Goal: Check status: Check status

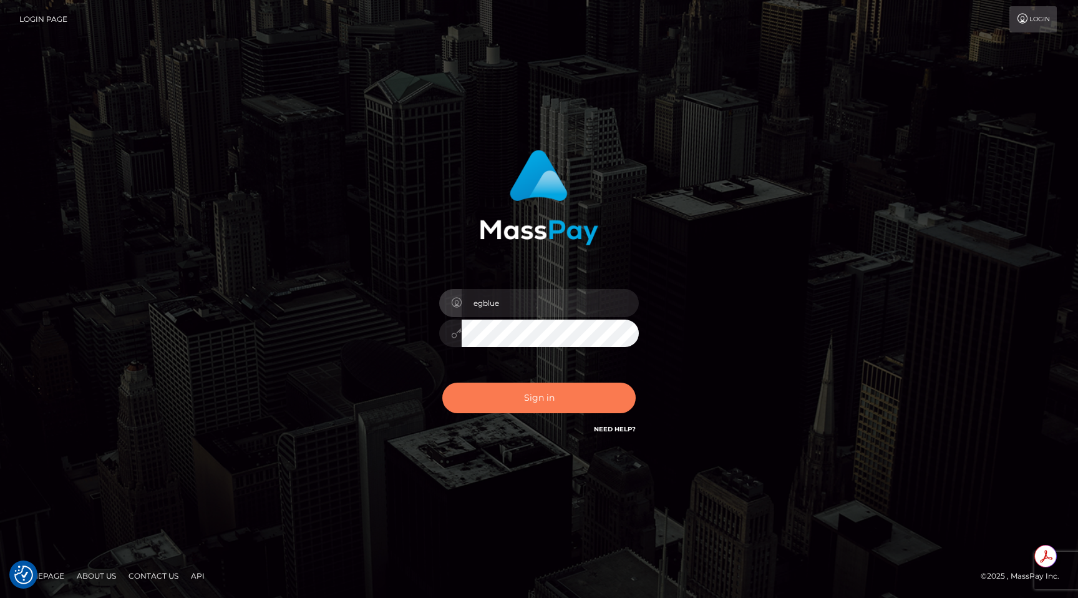
click at [516, 405] on button "Sign in" at bounding box center [538, 398] width 193 height 31
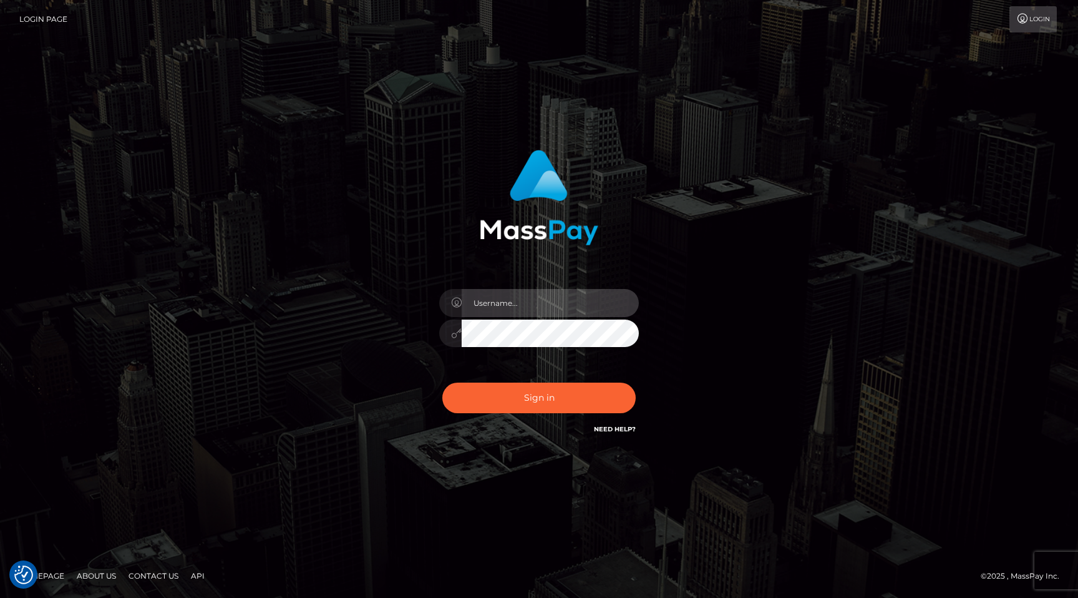
type input "egblue"
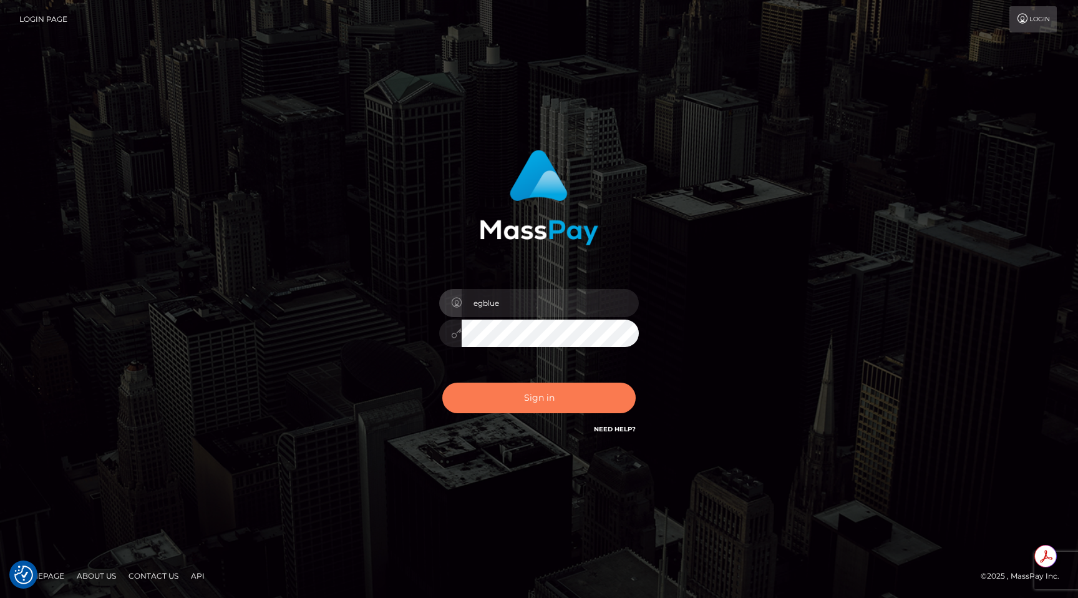
click at [516, 405] on button "Sign in" at bounding box center [538, 398] width 193 height 31
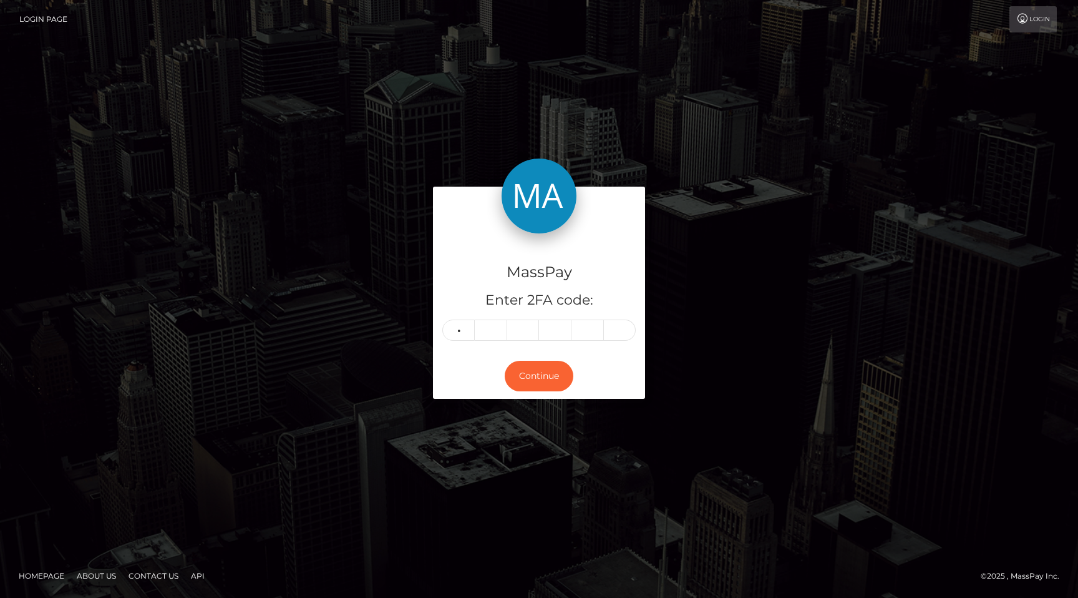
type input "9"
type input "7"
type input "9"
type input "3"
type input "6"
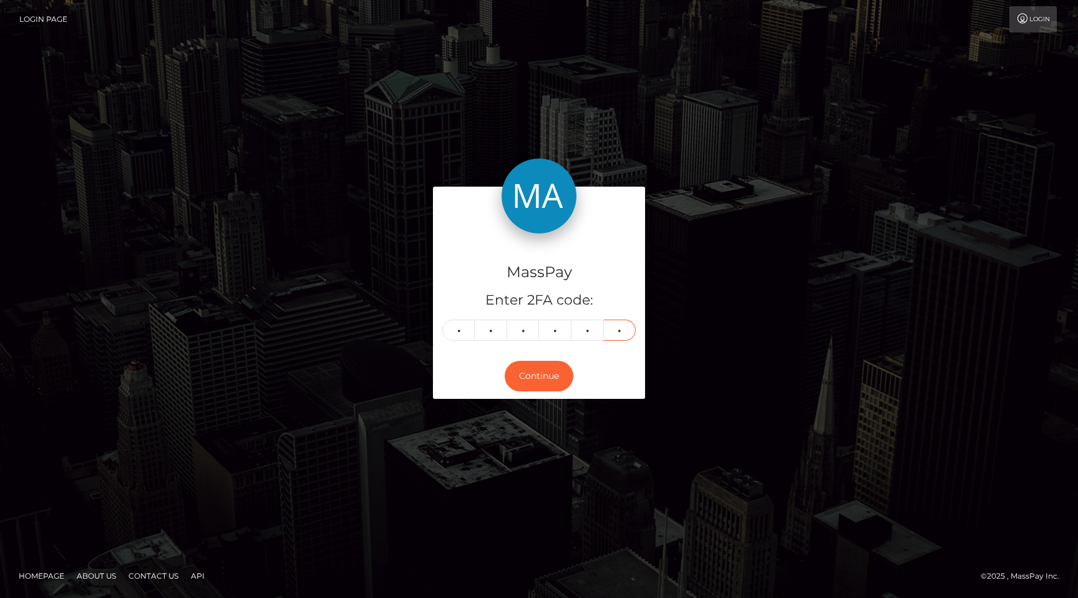
type input "6"
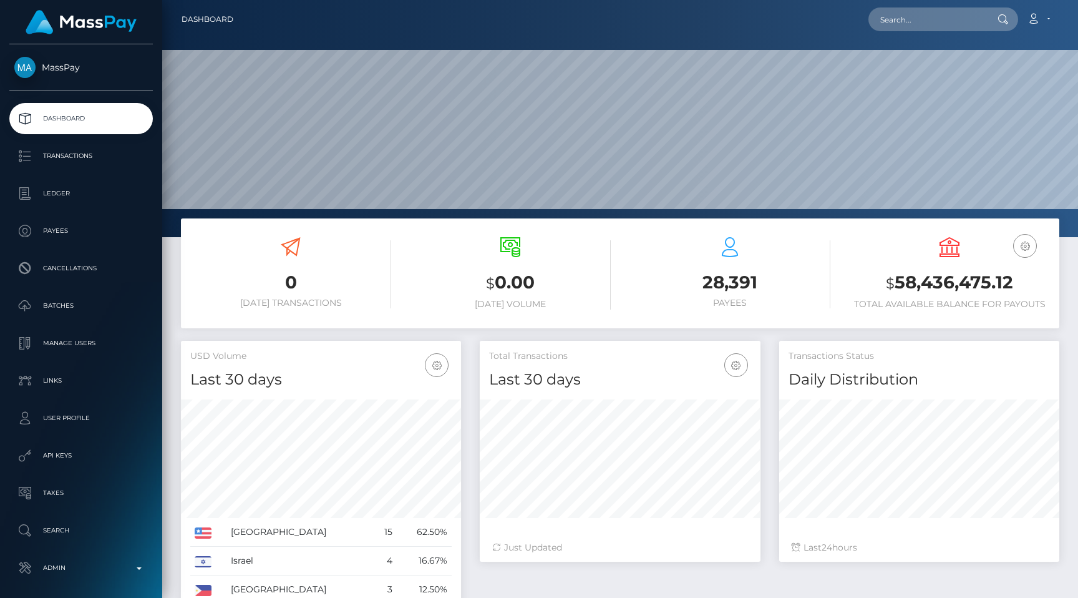
scroll to position [221, 280]
click at [938, 11] on input "text" at bounding box center [927, 19] width 117 height 24
paste input "pout_zFsX45IP7UpZ5"
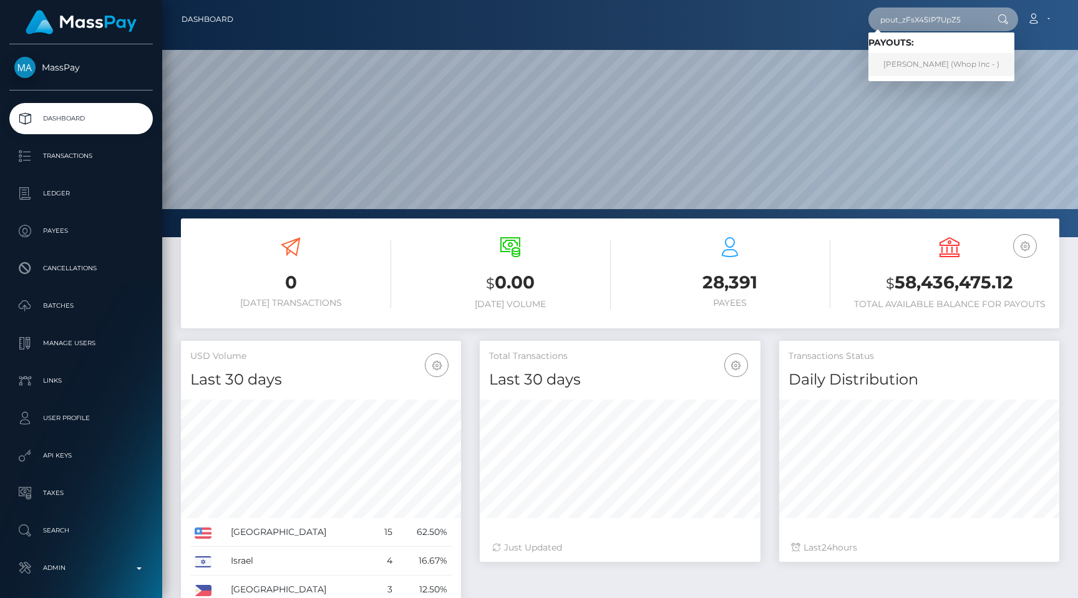
type input "pout_zFsX45IP7UpZ5"
click at [932, 64] on link "DEANDRE MARTEZ DICKERSON (Whop Inc - )" at bounding box center [942, 64] width 146 height 23
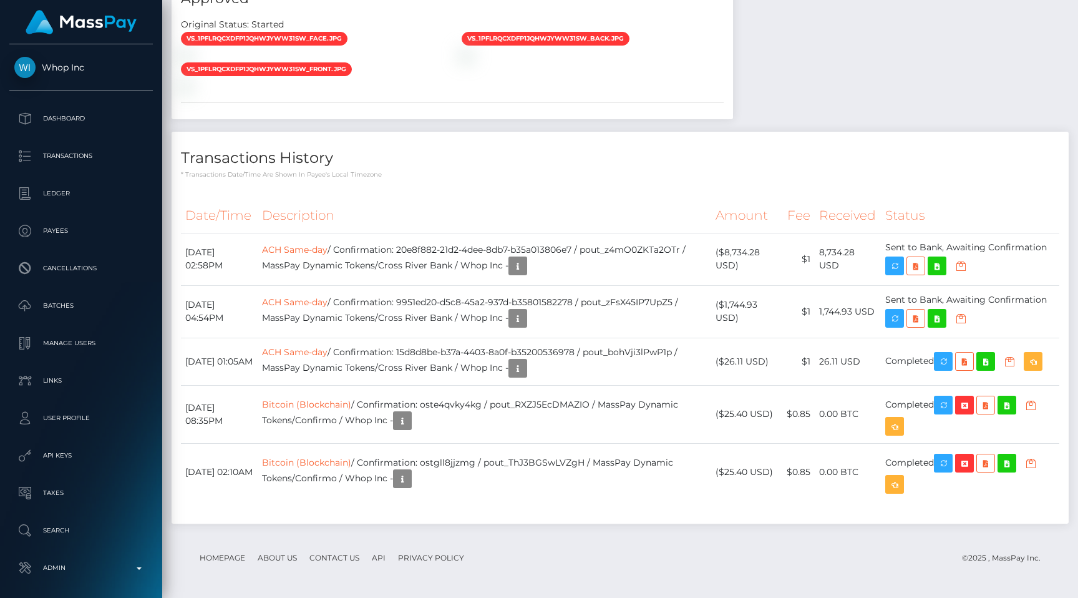
scroll to position [150, 280]
click at [487, 308] on td "ACH Same-day / Confirmation: 9951ed20-d5c8-45a2-937d-b35801582278 / pout_zFsX45…" at bounding box center [485, 311] width 454 height 52
click at [618, 424] on td "Bitcoin (Blockchain) / Confirmation: oste4qvky4kg / pout_RXZJ5EcDMAZIO / MassPa…" at bounding box center [485, 414] width 454 height 58
click at [525, 263] on icon "button" at bounding box center [517, 266] width 15 height 16
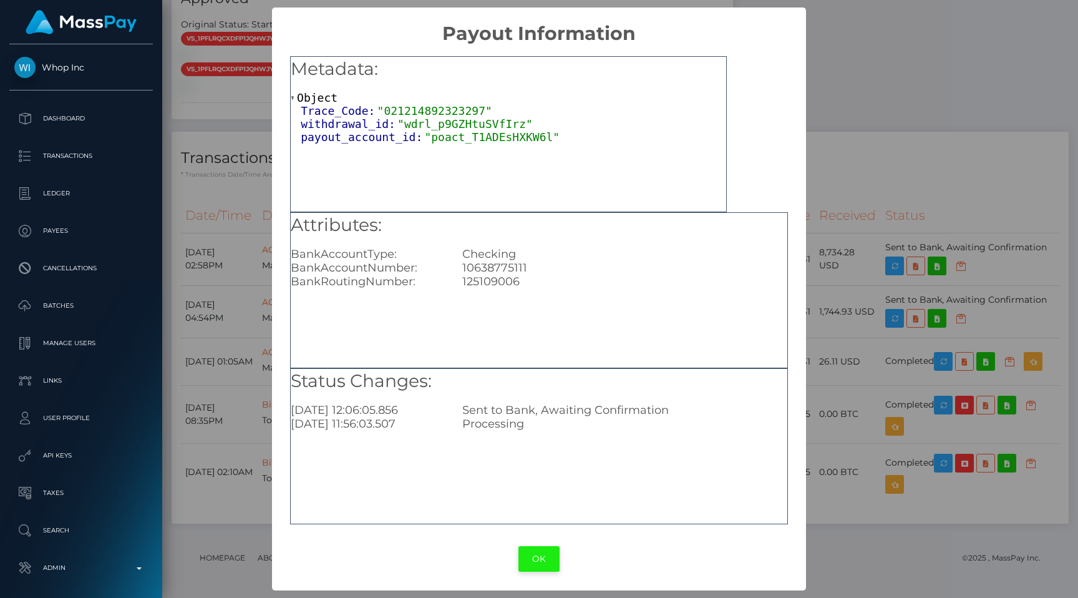
click at [540, 557] on button "OK" at bounding box center [539, 559] width 41 height 26
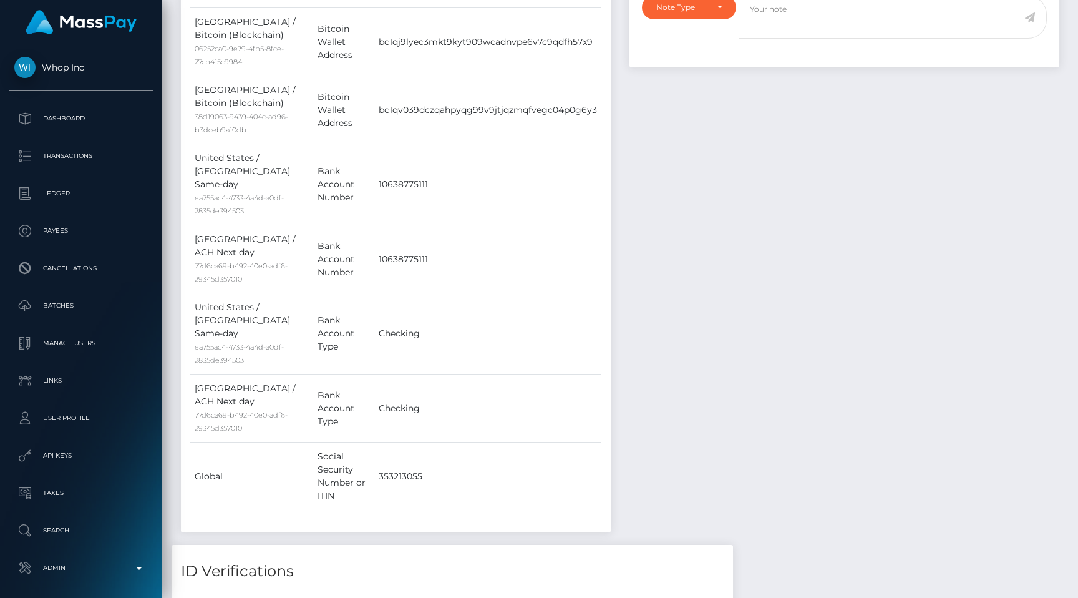
scroll to position [605, 0]
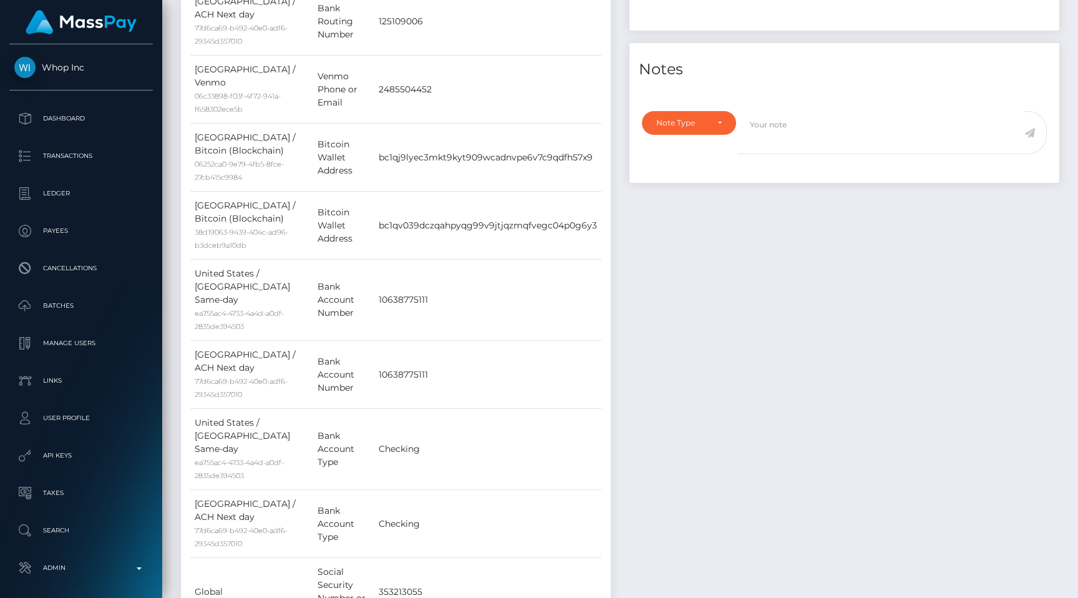
click at [765, 440] on div "Events Type Time Event Changed By" at bounding box center [844, 239] width 449 height 842
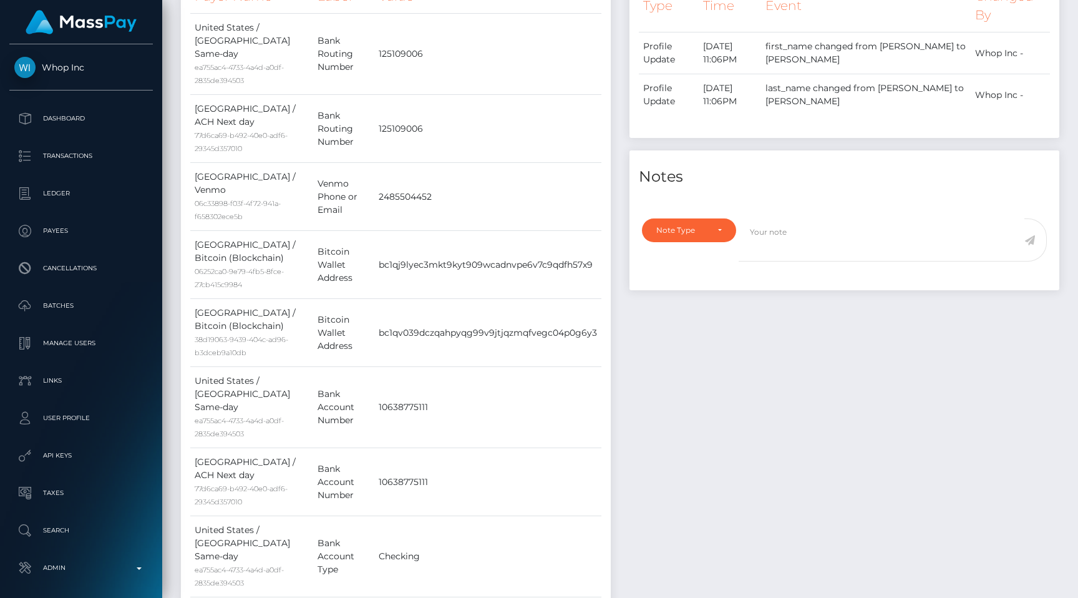
scroll to position [456, 0]
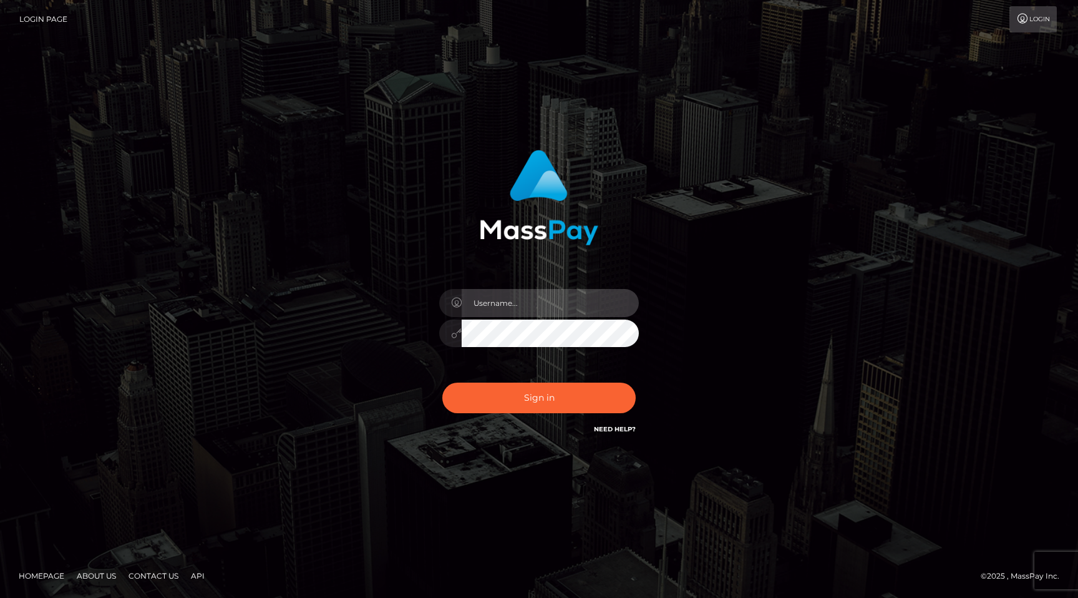
type input "egblue"
